Goal: Feedback & Contribution: Leave review/rating

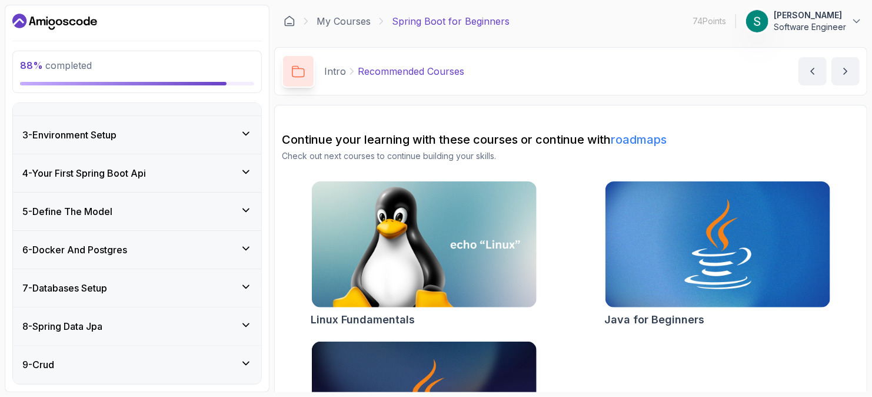
scroll to position [274, 0]
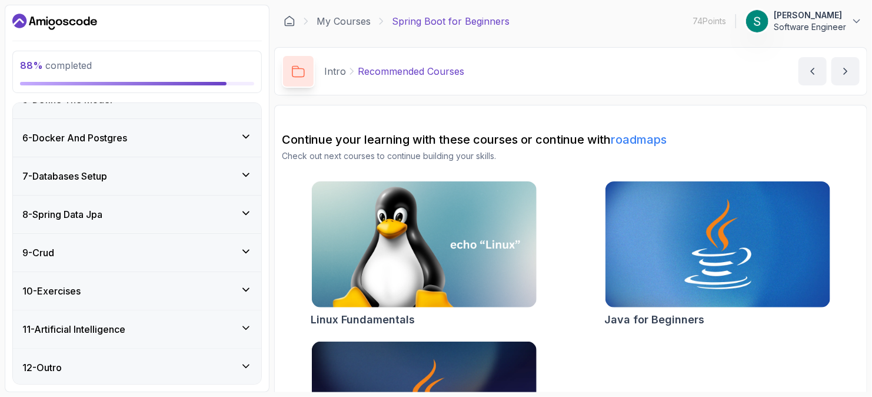
click at [195, 311] on div "11 - Artificial Intelligence" at bounding box center [137, 329] width 248 height 38
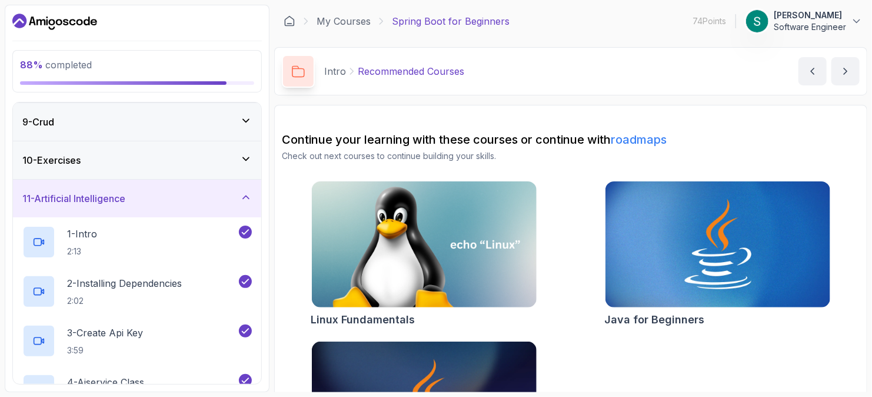
scroll to position [470, 0]
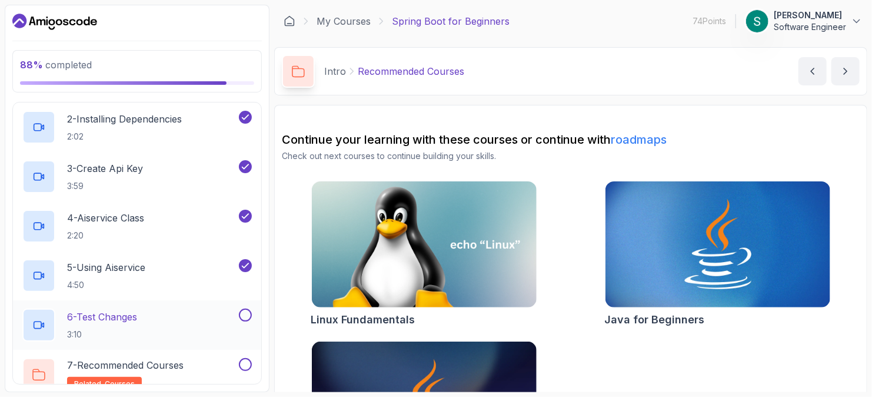
click at [199, 324] on div "6 - Test Changes 3:10" at bounding box center [129, 324] width 214 height 33
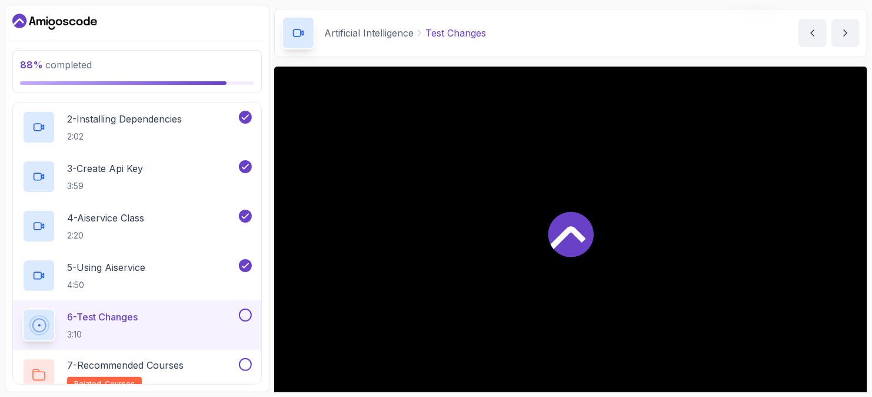
scroll to position [59, 0]
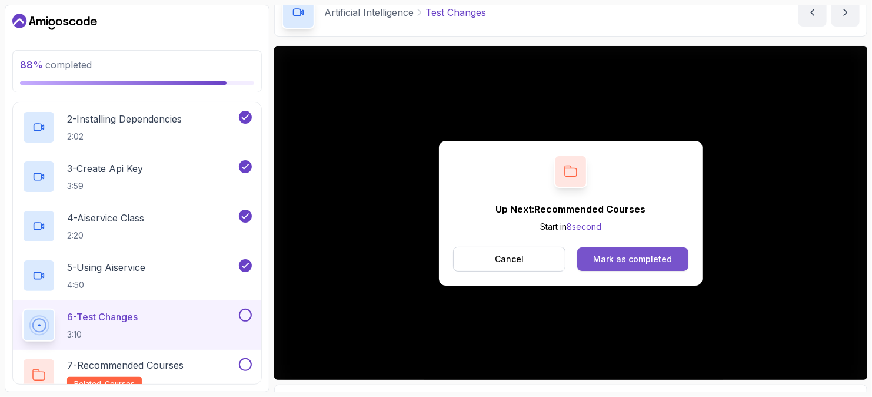
click at [590, 258] on button "Mark as completed" at bounding box center [632, 259] width 111 height 24
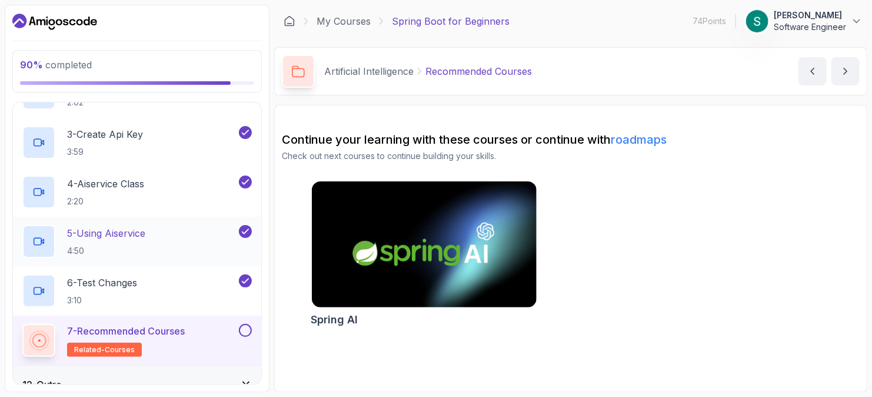
scroll to position [521, 0]
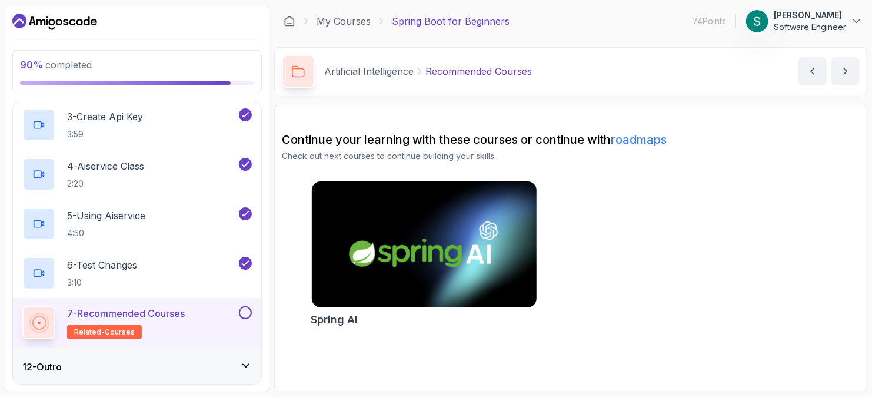
click at [390, 253] on img at bounding box center [424, 244] width 236 height 132
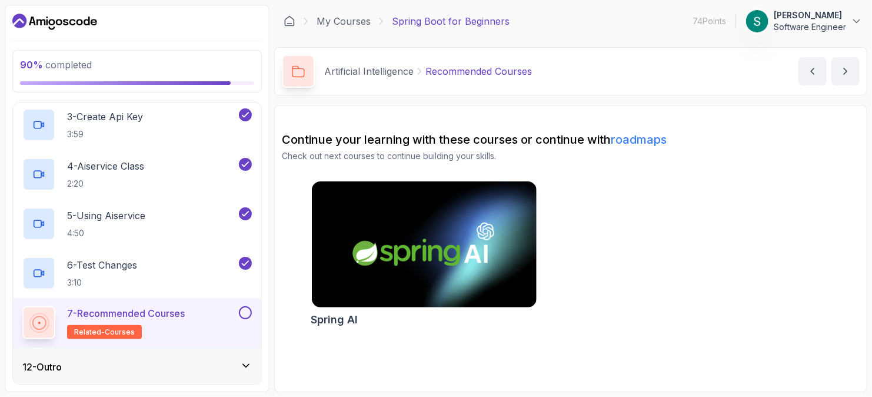
click at [245, 309] on button at bounding box center [245, 312] width 13 height 13
click at [239, 361] on div "12 - Outro" at bounding box center [136, 366] width 229 height 14
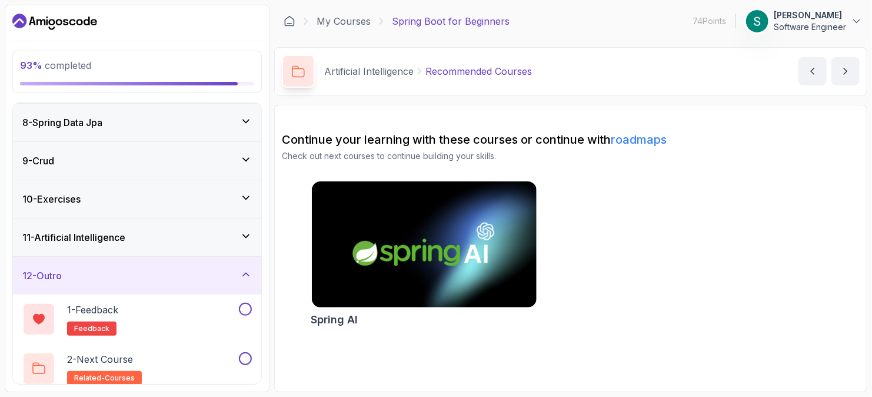
scroll to position [274, 0]
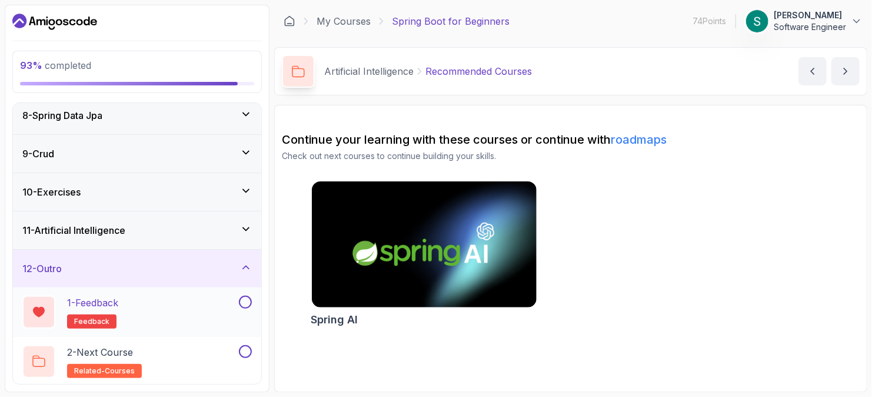
click at [211, 309] on div "1 - Feedback feedback" at bounding box center [129, 311] width 214 height 33
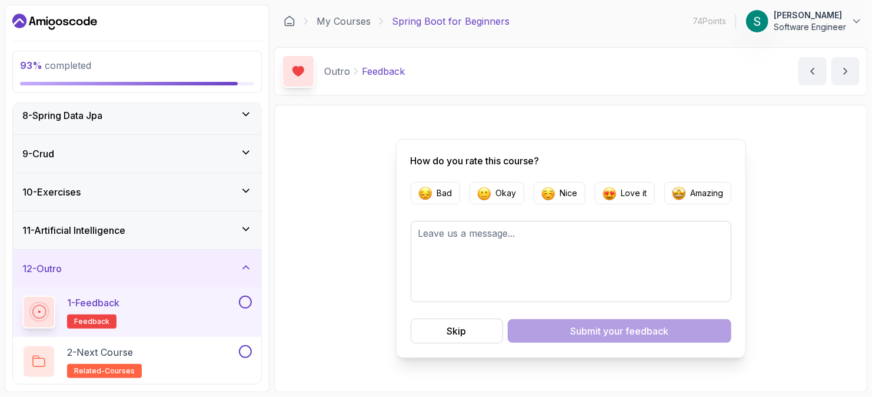
click at [235, 295] on div "1 - Feedback feedback" at bounding box center [129, 311] width 214 height 33
click at [242, 299] on button at bounding box center [245, 301] width 13 height 13
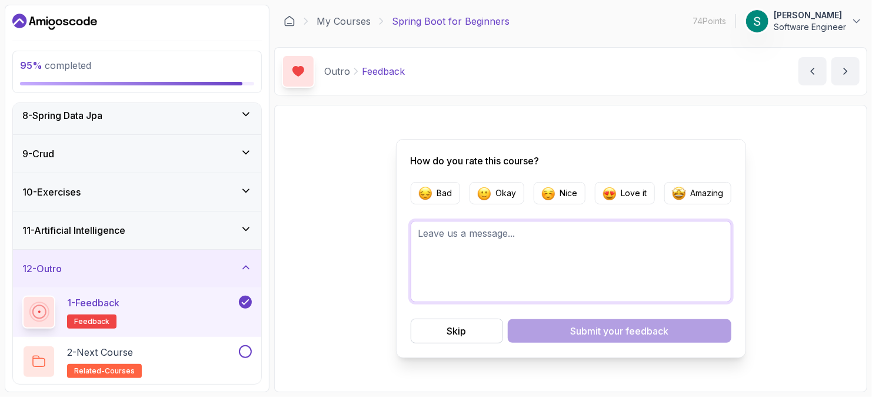
click at [544, 259] on textarea at bounding box center [571, 261] width 321 height 81
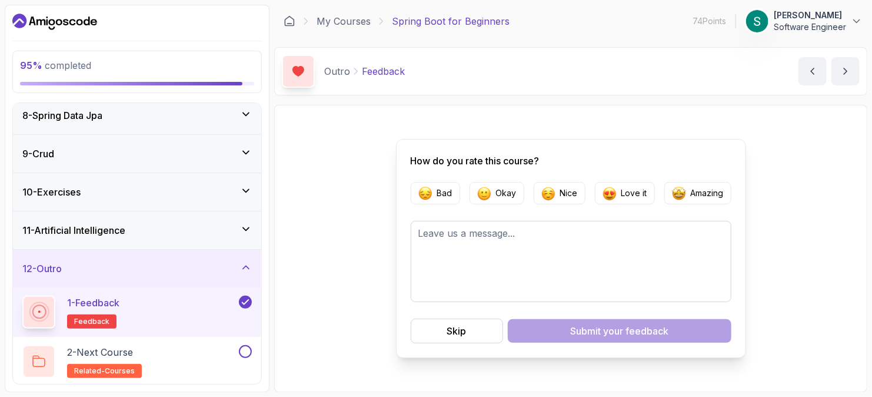
click at [568, 205] on form "Bad Okay Nice Love it Amazing Skip Submit your feedback" at bounding box center [571, 262] width 321 height 161
click at [568, 201] on button "Nice" at bounding box center [560, 193] width 52 height 22
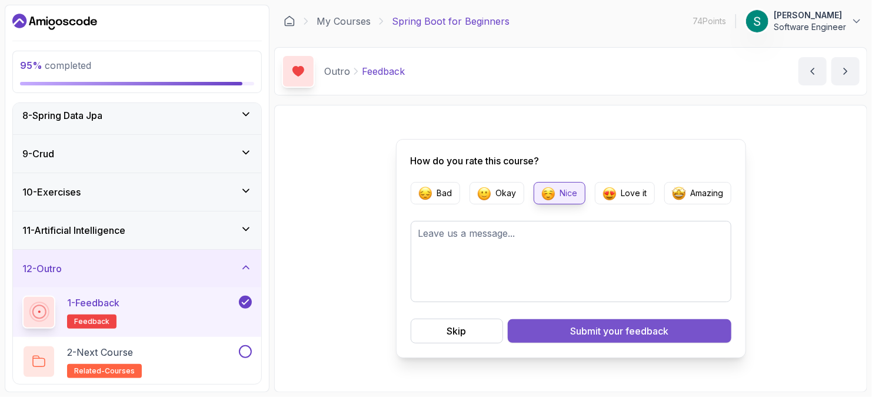
click at [555, 337] on button "Submit your feedback" at bounding box center [620, 331] width 224 height 24
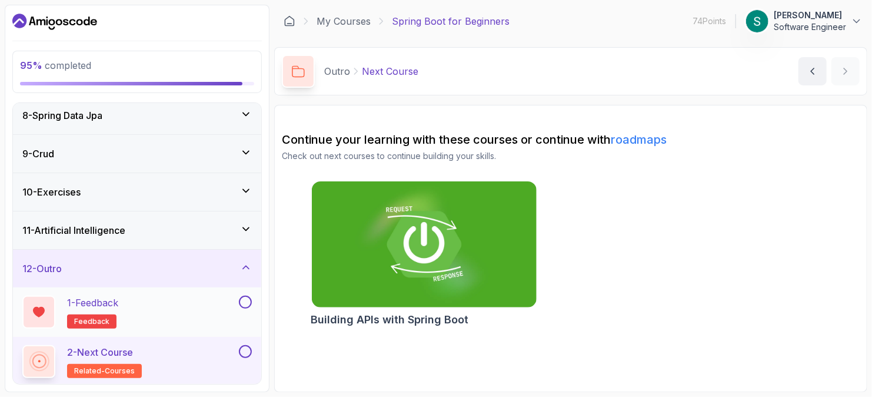
click at [251, 304] on div at bounding box center [244, 301] width 15 height 13
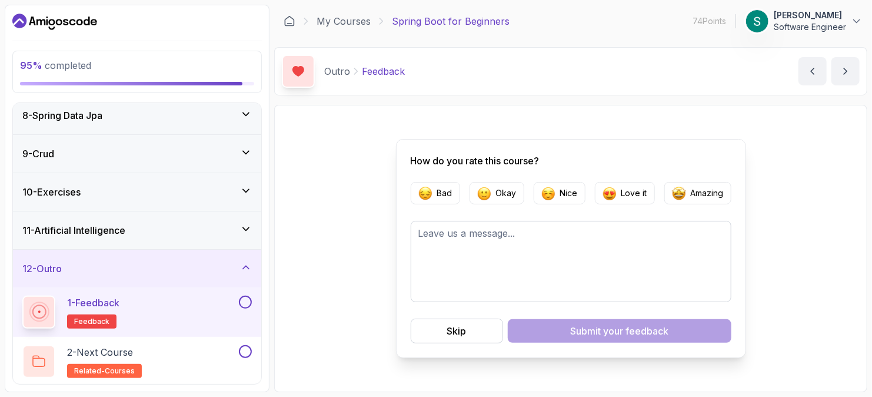
click at [247, 305] on button at bounding box center [245, 301] width 13 height 13
click at [180, 347] on div "2 - Next Course related-courses" at bounding box center [129, 361] width 214 height 33
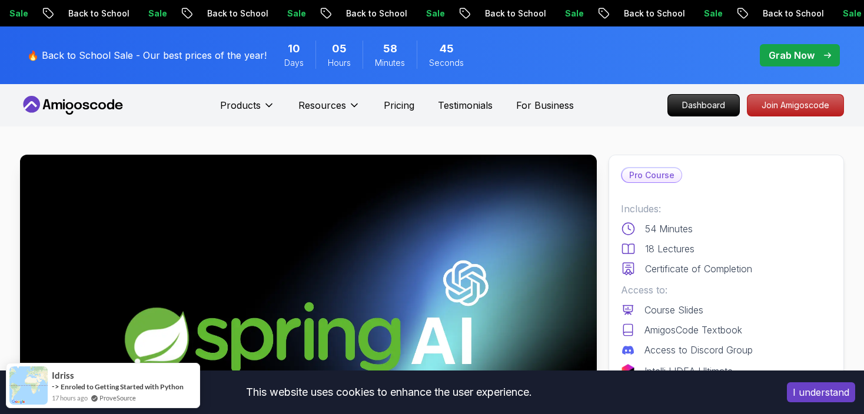
click at [641, 22] on div "Sale Back to School Sale Back to School Sale Back to School Sale Back to School…" at bounding box center [432, 13] width 864 height 26
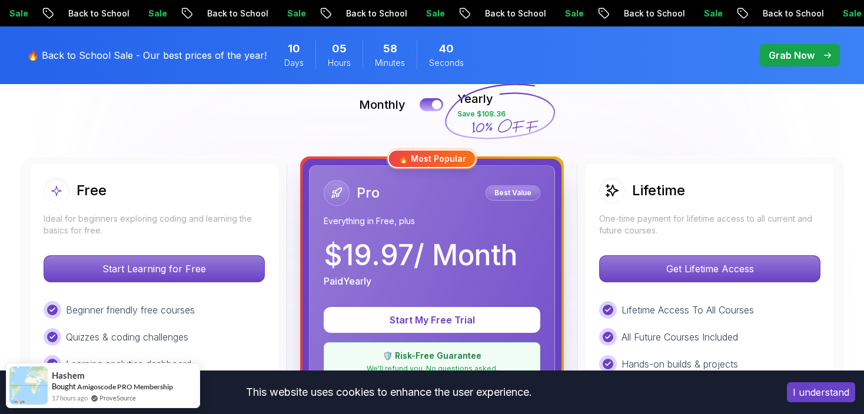
scroll to position [294, 0]
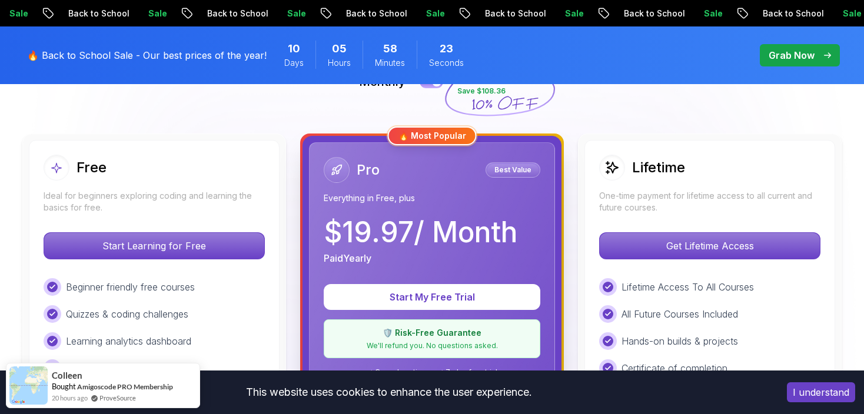
scroll to position [235, 0]
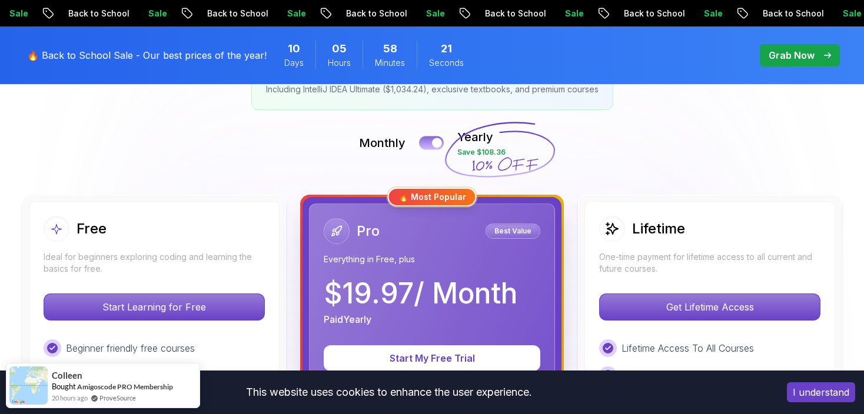
click at [431, 141] on button at bounding box center [431, 143] width 25 height 14
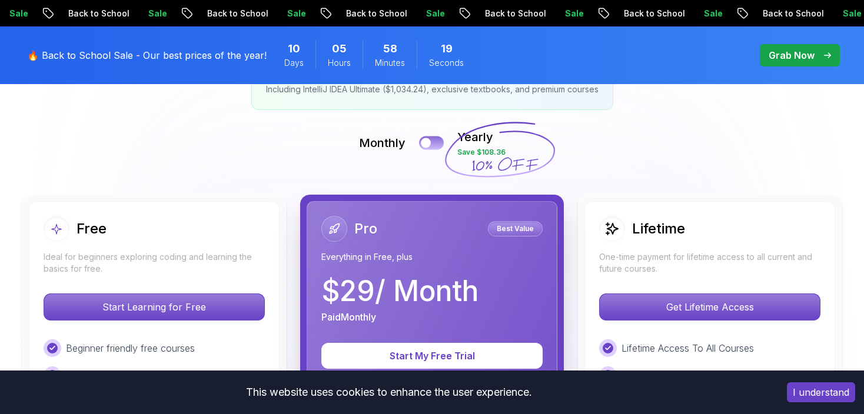
click at [431, 141] on button at bounding box center [431, 143] width 25 height 14
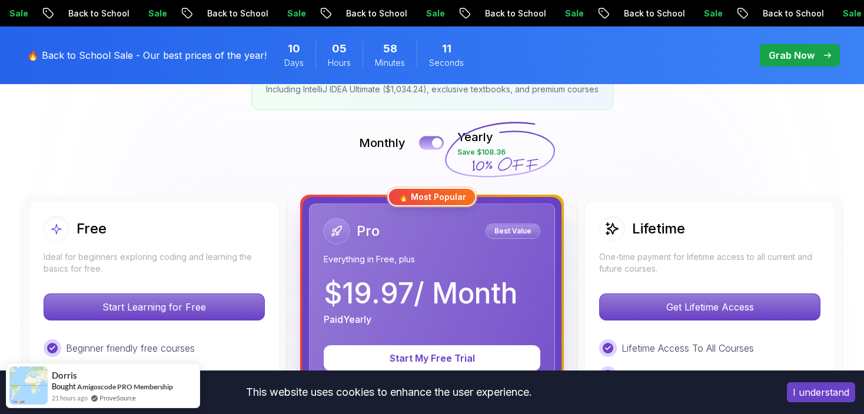
click at [431, 141] on button at bounding box center [431, 143] width 25 height 14
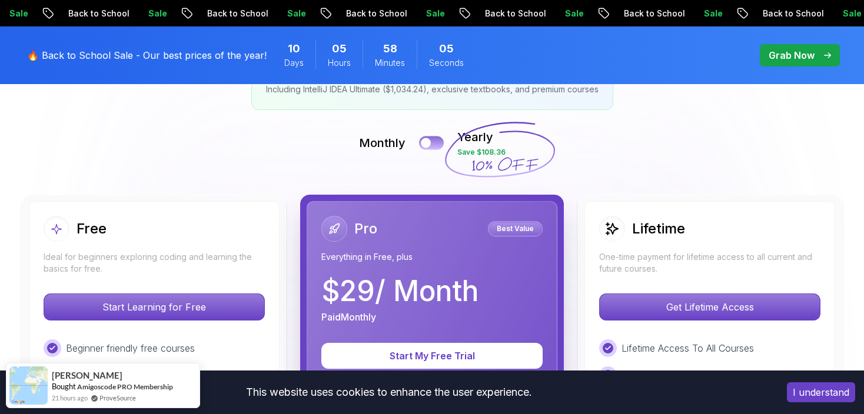
click at [431, 141] on button at bounding box center [431, 143] width 25 height 14
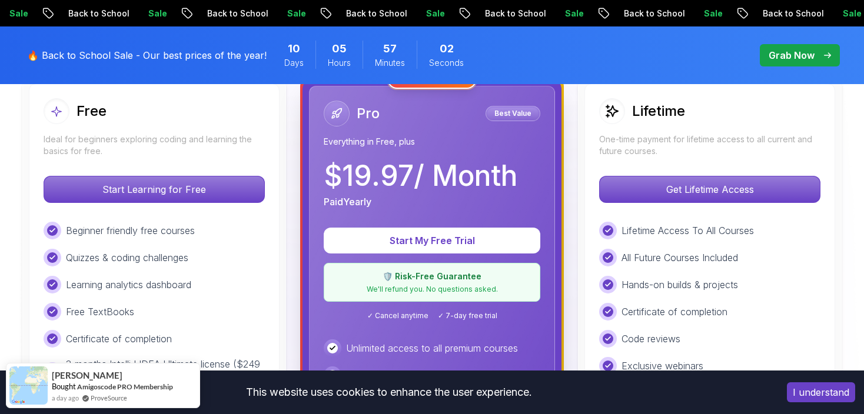
scroll to position [294, 0]
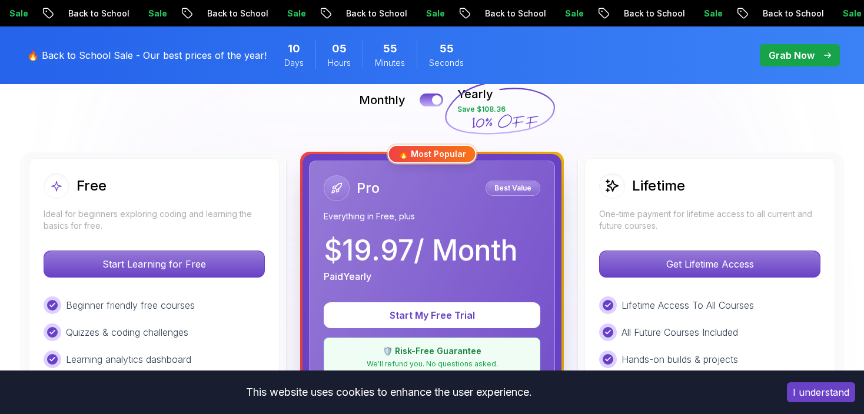
scroll to position [177, 0]
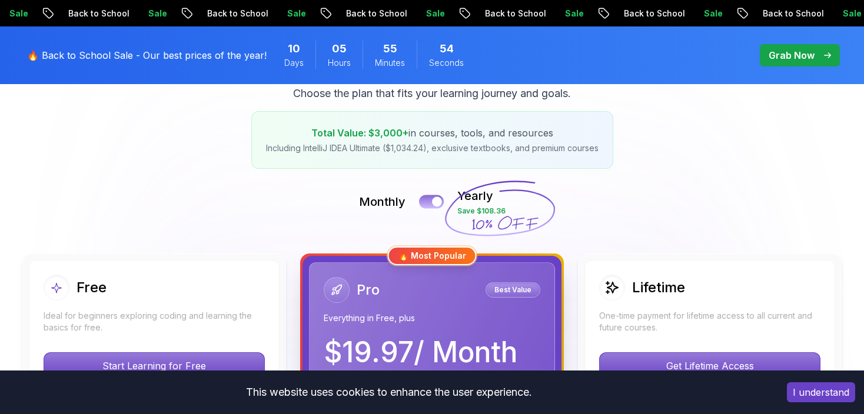
click at [430, 203] on button at bounding box center [431, 202] width 25 height 14
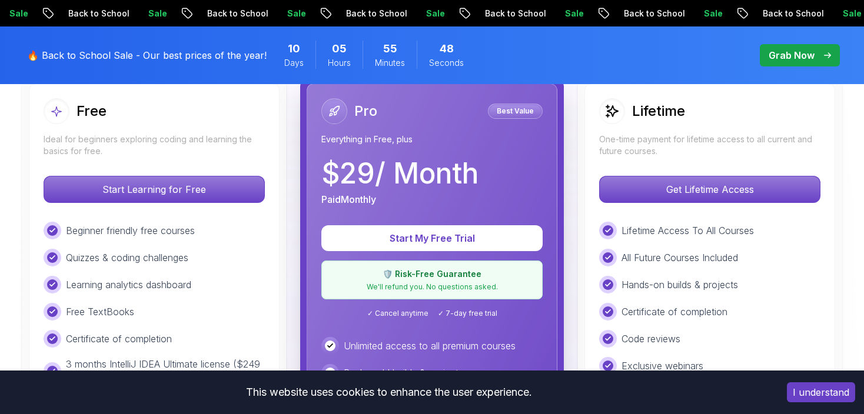
scroll to position [412, 0]
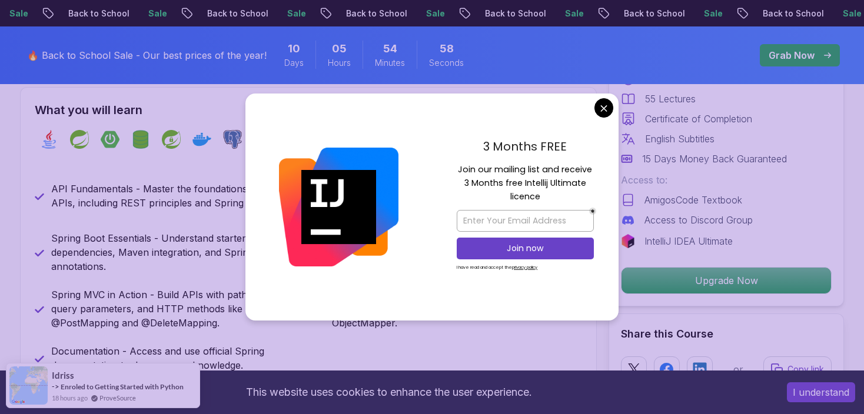
scroll to position [530, 0]
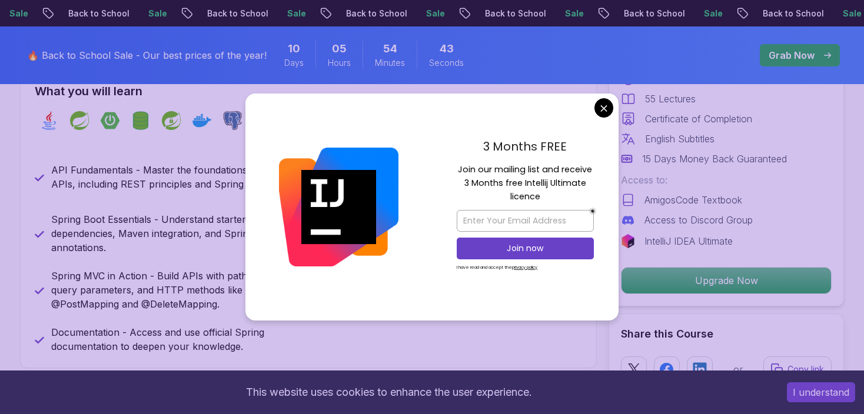
click at [593, 114] on div "3 Months FREE Join our mailing list and receive 3 Months free Intellij Ultimate…" at bounding box center [525, 207] width 187 height 227
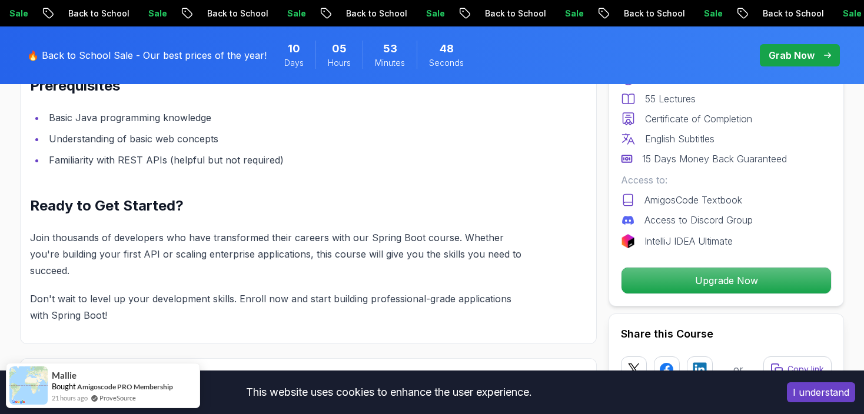
scroll to position [1589, 0]
